Goal: Task Accomplishment & Management: Manage account settings

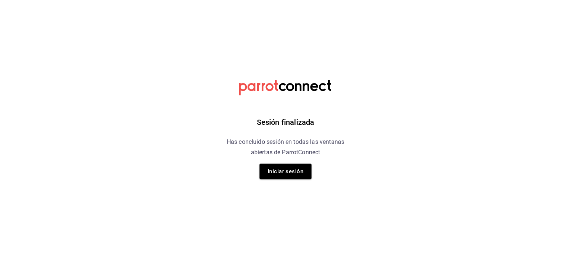
click at [290, 173] on button "Iniciar sesión" at bounding box center [286, 171] width 52 height 16
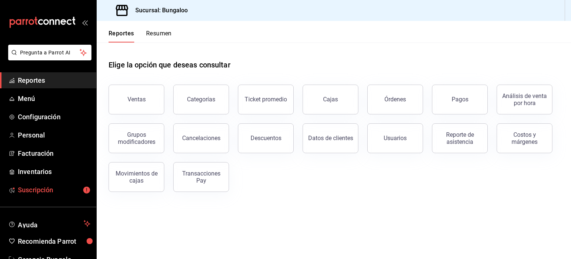
click at [48, 185] on span "Suscripción" at bounding box center [54, 190] width 73 height 10
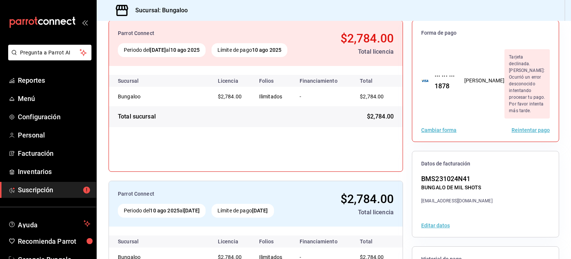
scroll to position [74, 0]
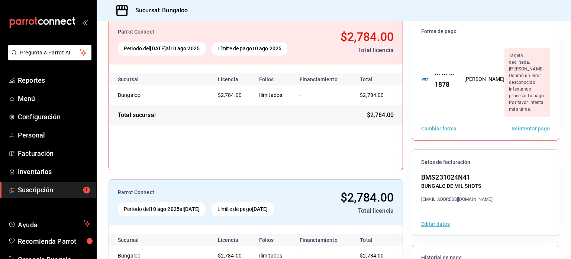
click at [535, 126] on button "Reintentar pago" at bounding box center [531, 128] width 38 height 5
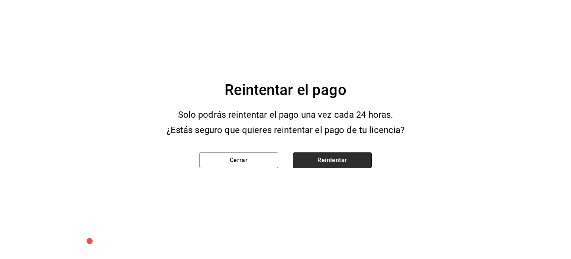
click at [361, 159] on button "Reintentar" at bounding box center [332, 160] width 79 height 16
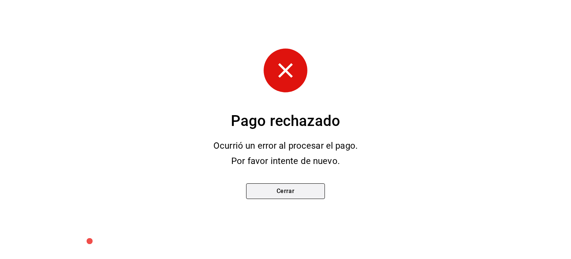
click at [306, 193] on button "Cerrar" at bounding box center [285, 191] width 79 height 16
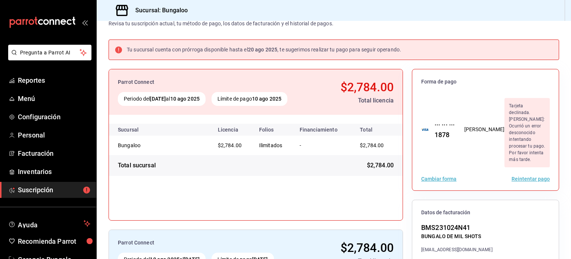
scroll to position [37, 0]
